Goal: Task Accomplishment & Management: Use online tool/utility

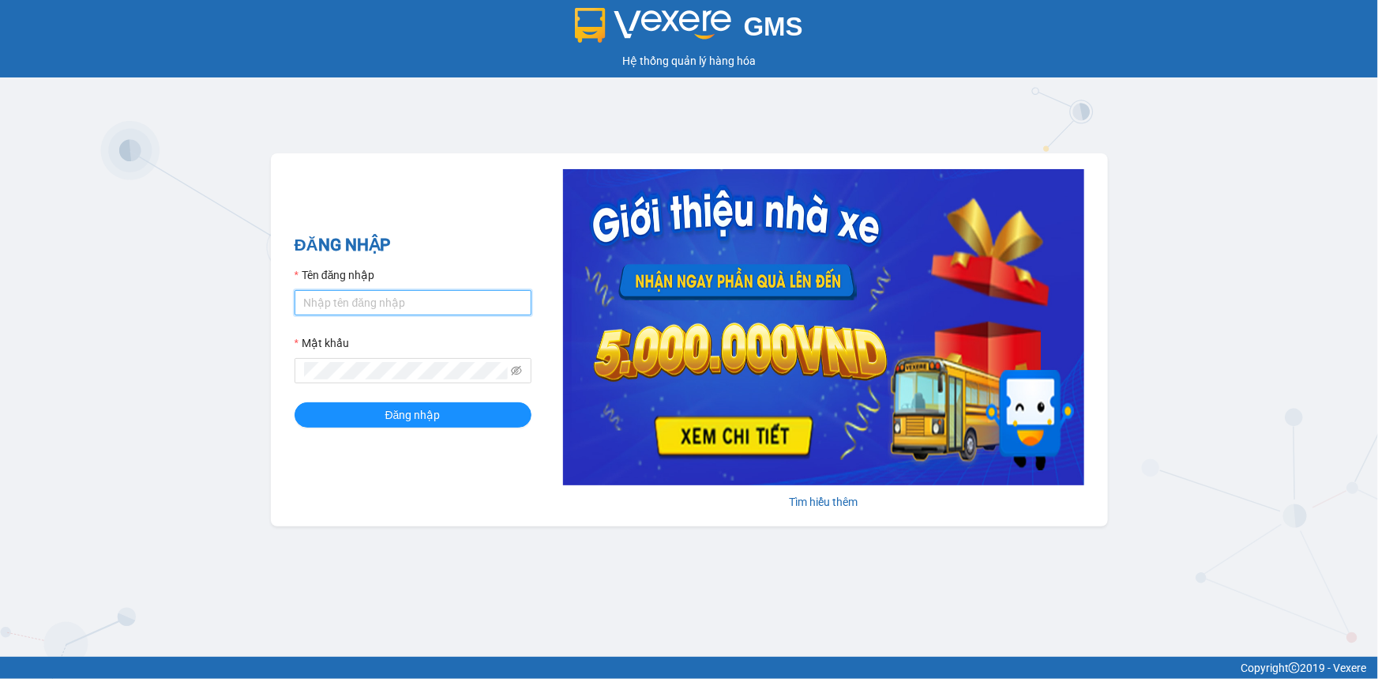
click at [358, 301] on input "Tên đăng nhập" at bounding box center [413, 302] width 237 height 25
type input "yensg.giaphuc"
click at [370, 355] on div "Mật khẩu" at bounding box center [413, 346] width 237 height 24
click at [295, 402] on button "Đăng nhập" at bounding box center [413, 414] width 237 height 25
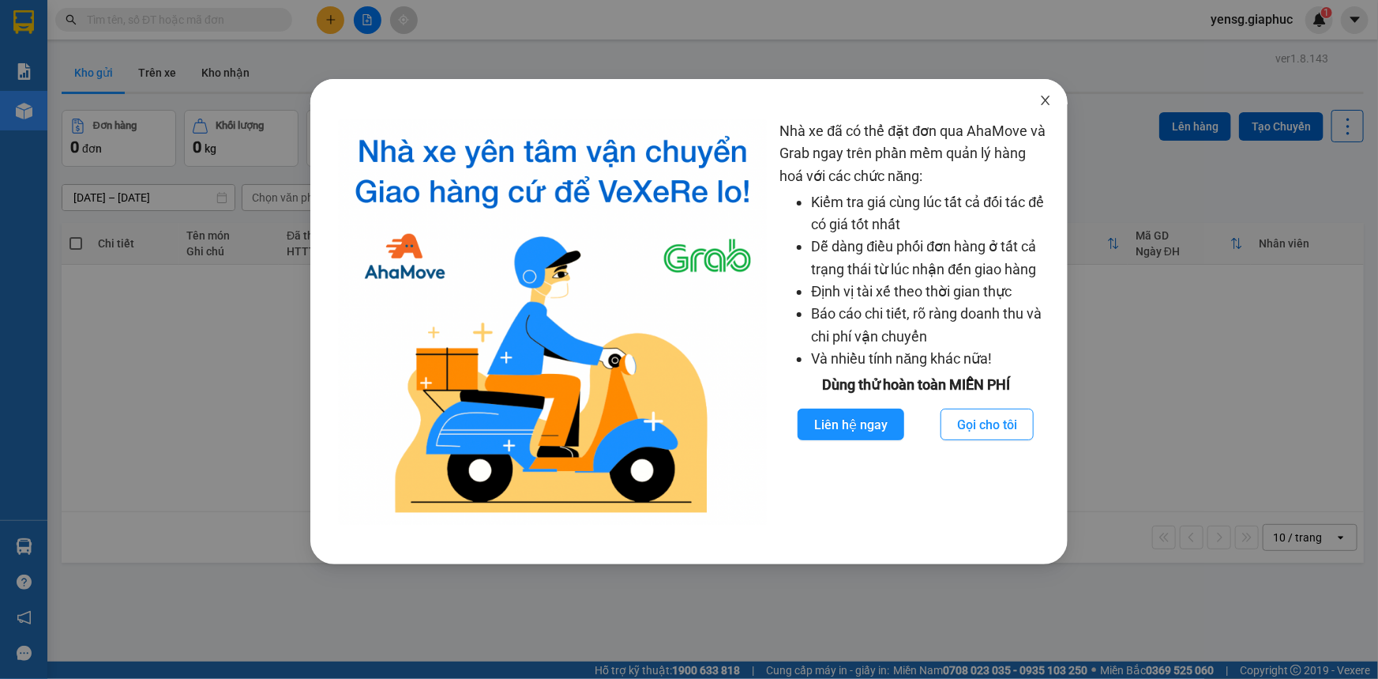
click at [1057, 97] on span "Close" at bounding box center [1046, 101] width 44 height 44
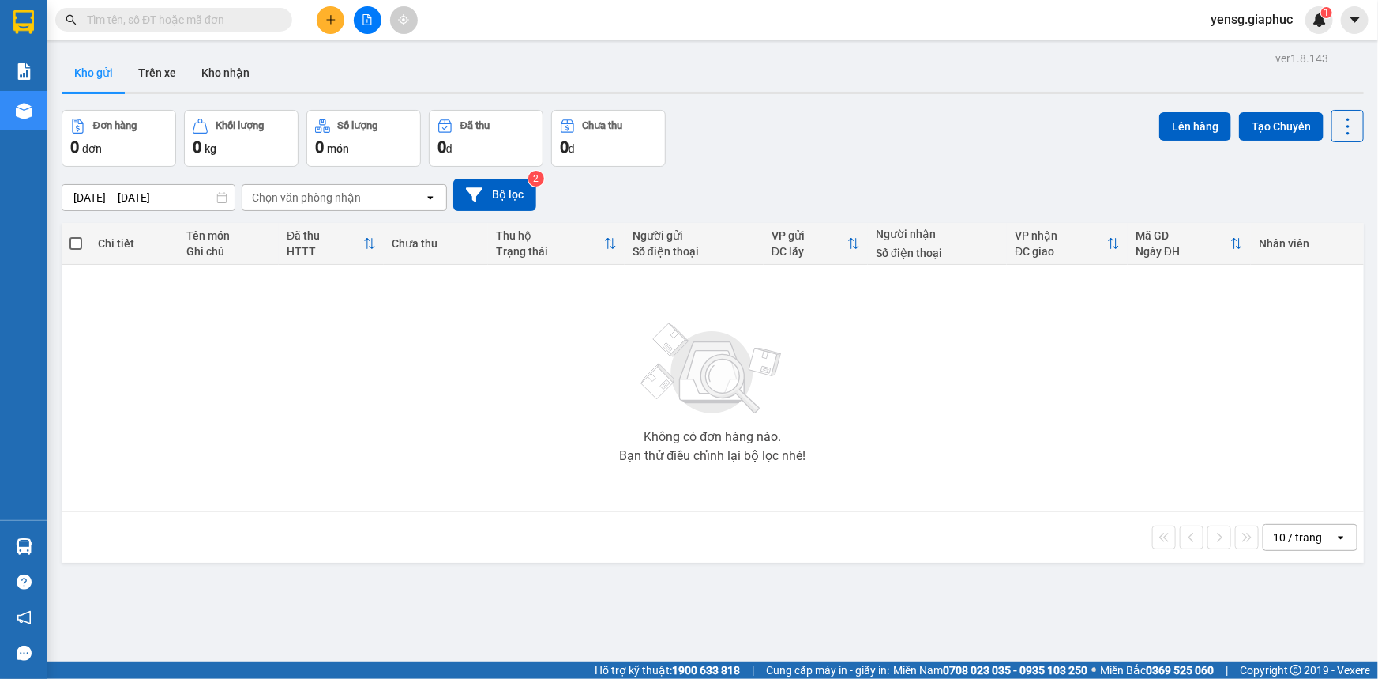
click at [341, 22] on button at bounding box center [331, 20] width 28 height 28
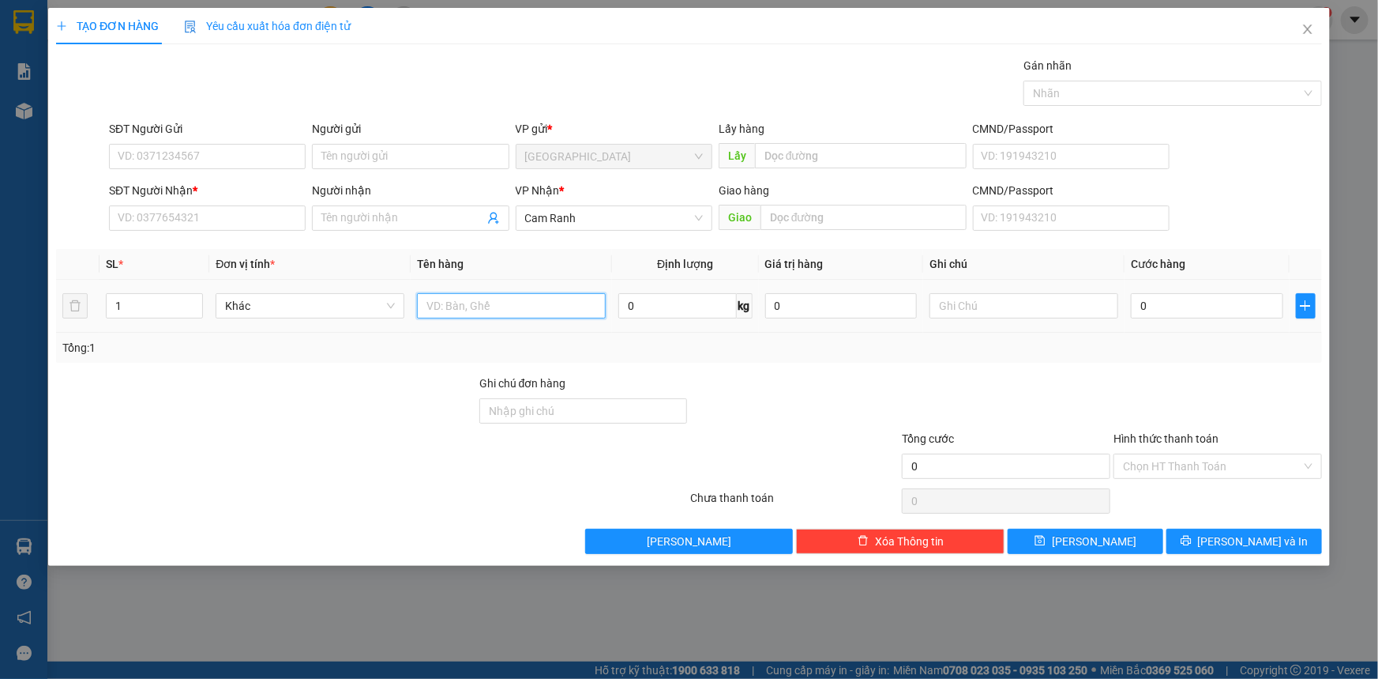
click at [472, 310] on input "text" at bounding box center [511, 305] width 189 height 25
type input "1 XE ĐẠP"
click at [242, 214] on input "SĐT Người Nhận *" at bounding box center [207, 217] width 197 height 25
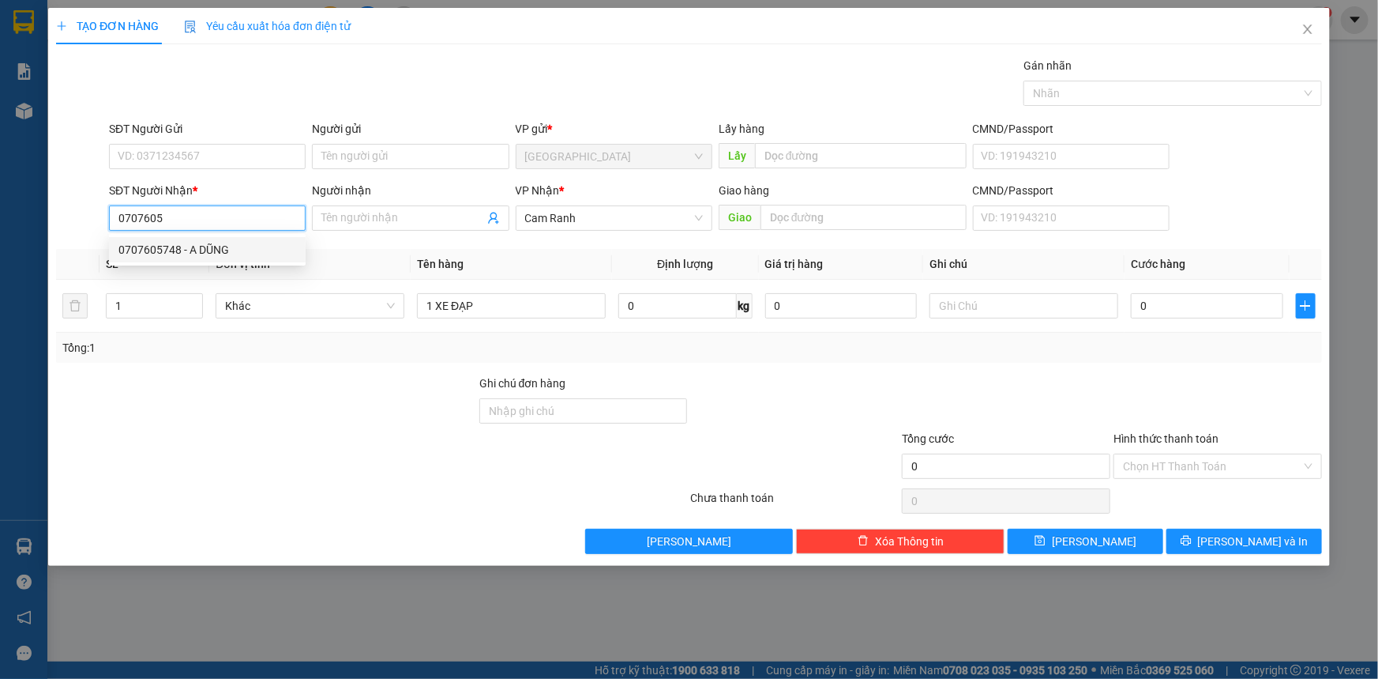
click at [250, 246] on div "0707605748 - A DŨNG" at bounding box center [207, 249] width 178 height 17
type input "0707605748"
type input "A DŨNG"
type input "0707605748"
click at [389, 359] on div "Tổng: 1" at bounding box center [689, 348] width 1266 height 30
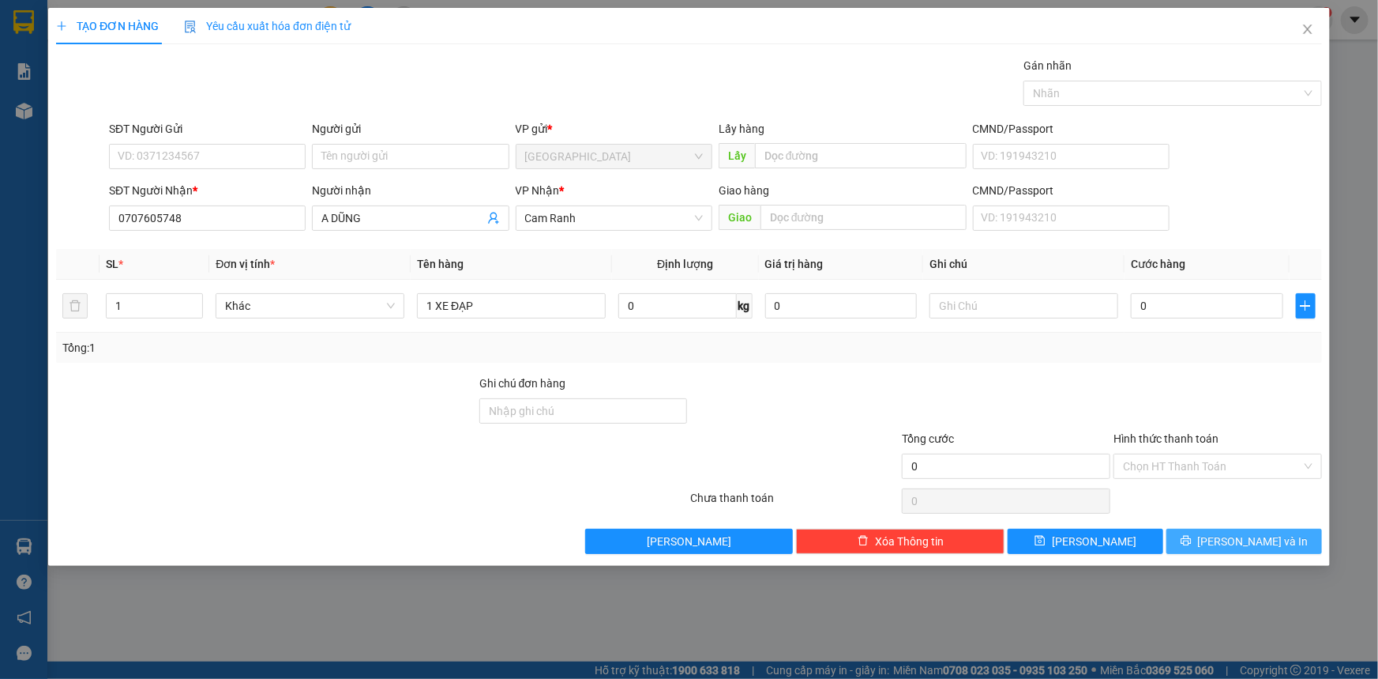
click at [1291, 552] on button "[PERSON_NAME] và In" at bounding box center [1245, 540] width 156 height 25
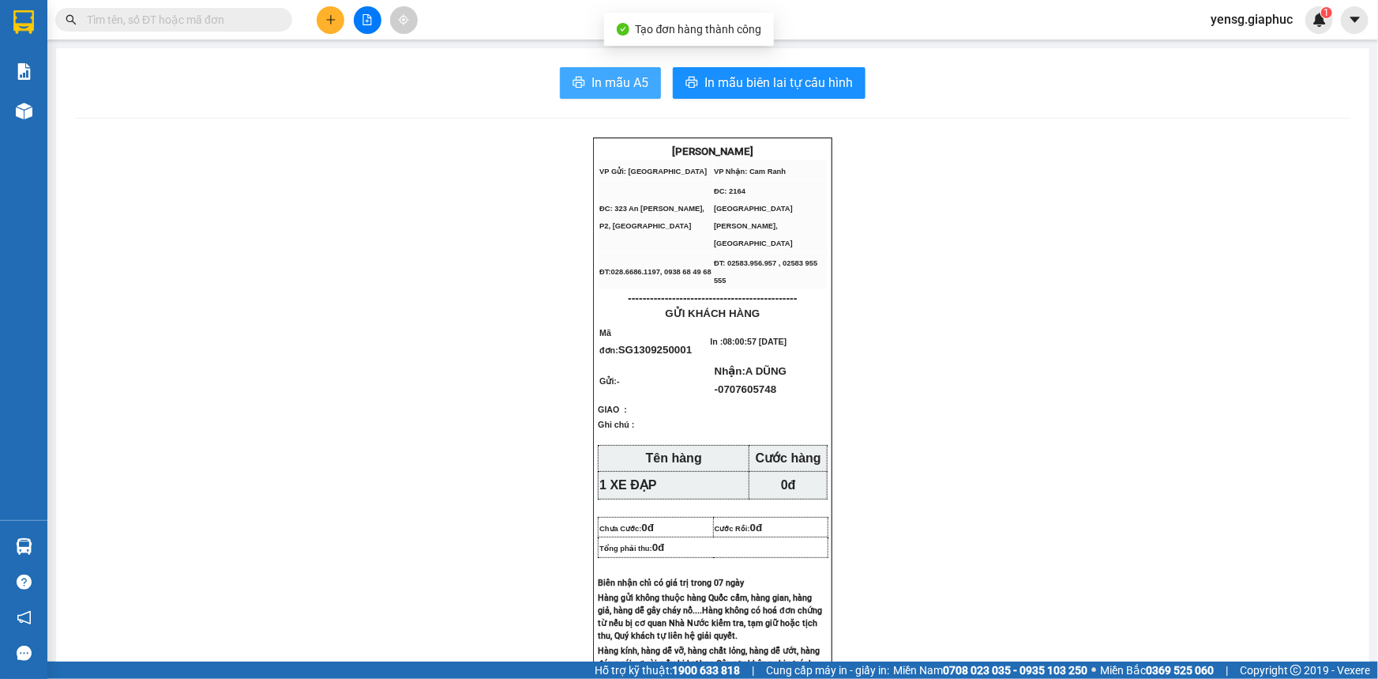
click at [621, 77] on span "In mẫu A5" at bounding box center [620, 83] width 57 height 20
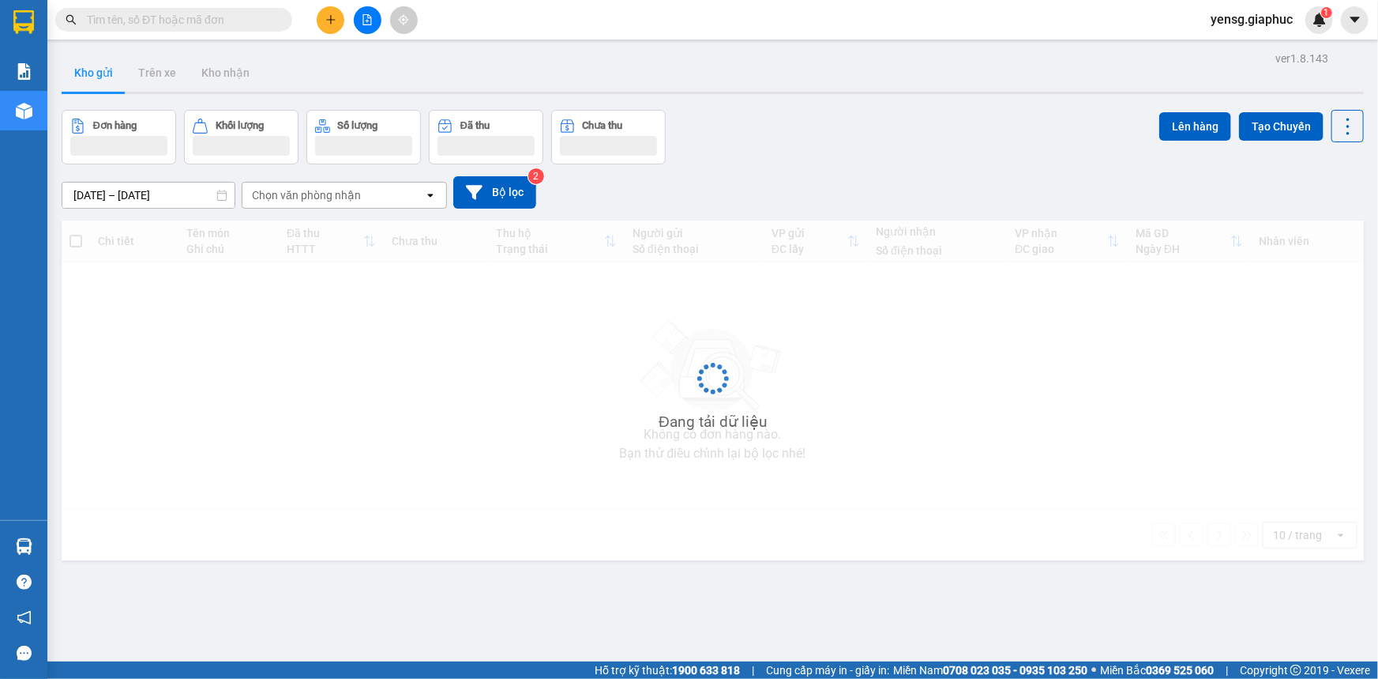
click at [205, 31] on span at bounding box center [173, 20] width 237 height 24
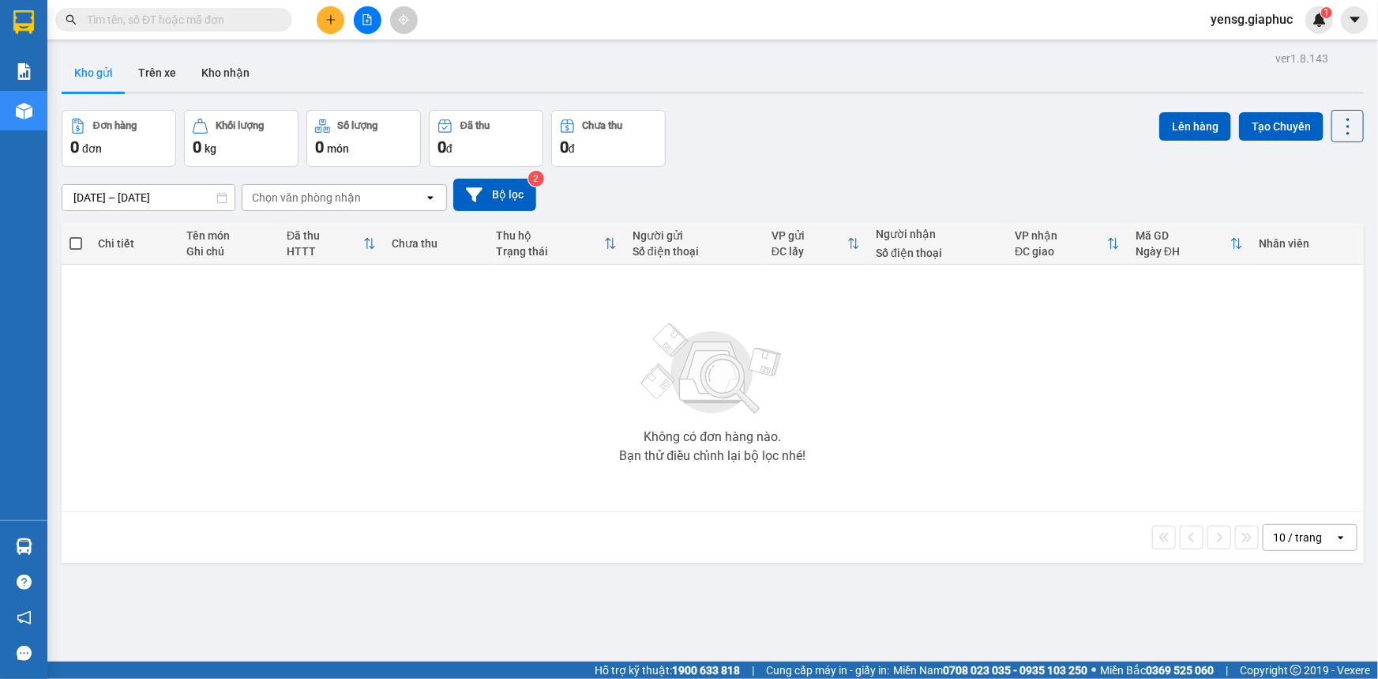
click at [212, 25] on input "text" at bounding box center [180, 19] width 186 height 17
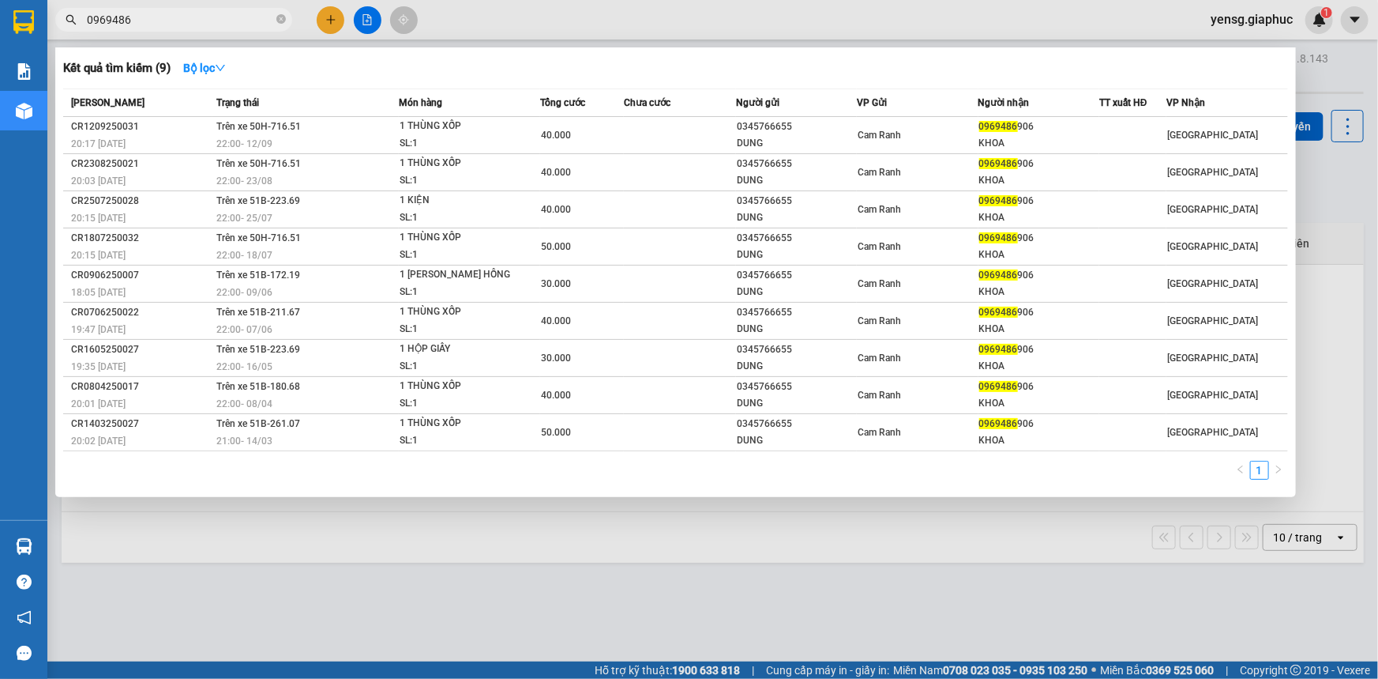
type input "0969486"
click at [325, 19] on div at bounding box center [689, 339] width 1378 height 679
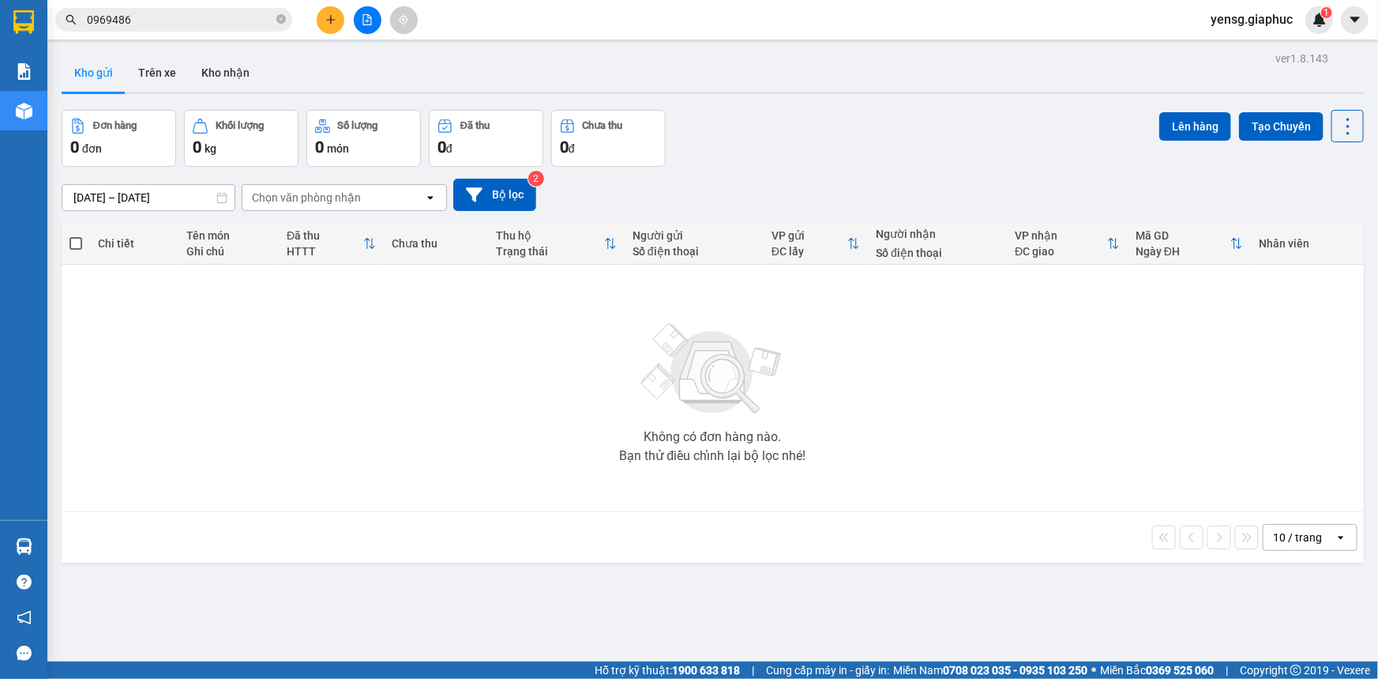
click at [325, 19] on icon "plus" at bounding box center [330, 19] width 11 height 11
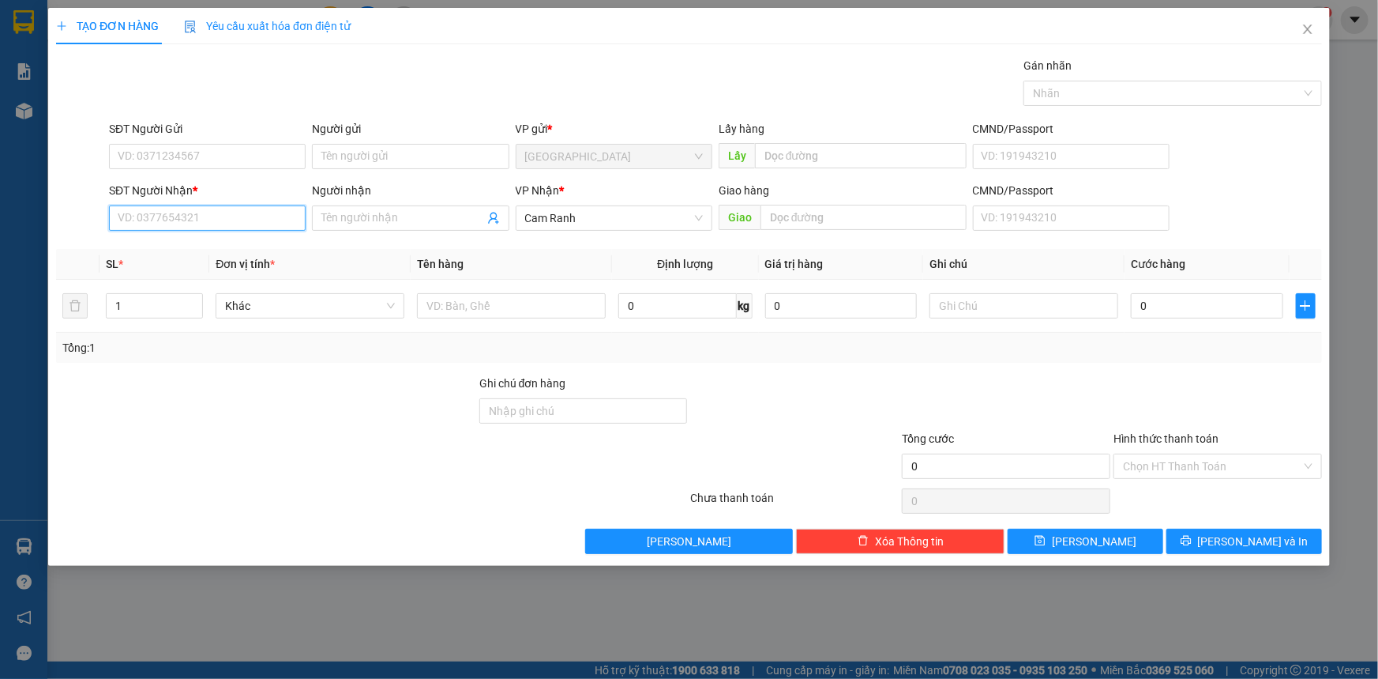
click at [242, 219] on input "SĐT Người Nhận *" at bounding box center [207, 217] width 197 height 25
